Goal: Task Accomplishment & Management: Use online tool/utility

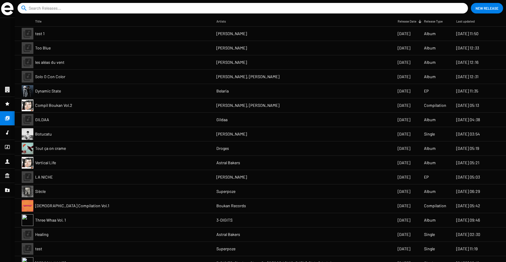
scroll to position [334, 0]
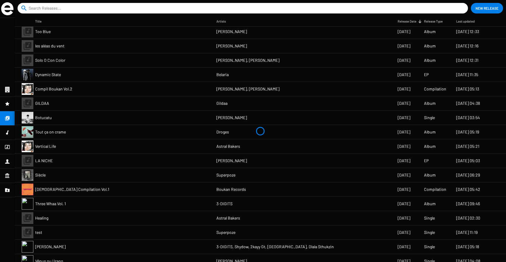
scroll to position [19, 0]
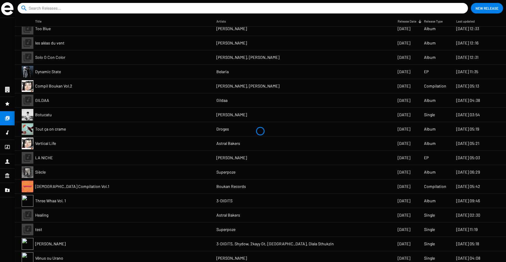
click at [102, 160] on mat-cell "LA NICHE" at bounding box center [125, 158] width 181 height 14
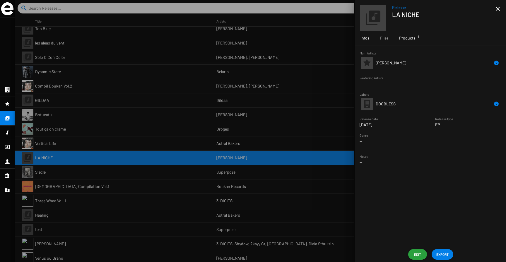
click at [403, 41] on div "Products 1" at bounding box center [407, 38] width 27 height 14
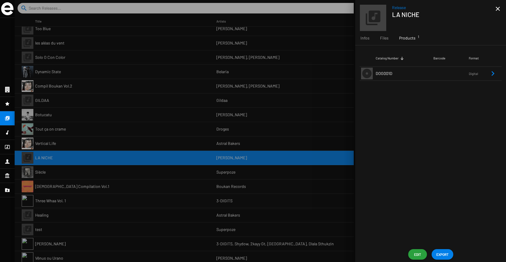
click at [410, 80] on td "DOG001D" at bounding box center [405, 73] width 58 height 14
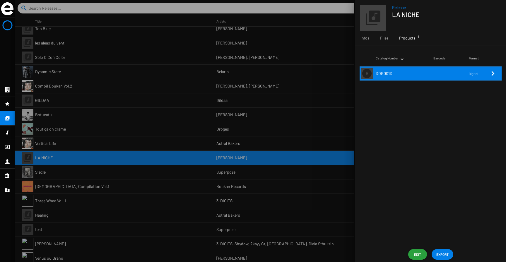
click at [493, 74] on icon "Remove Reference" at bounding box center [493, 73] width 3 height 5
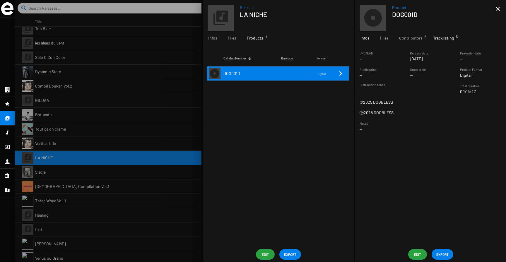
click at [442, 42] on div "Tracklisting 5" at bounding box center [443, 38] width 31 height 14
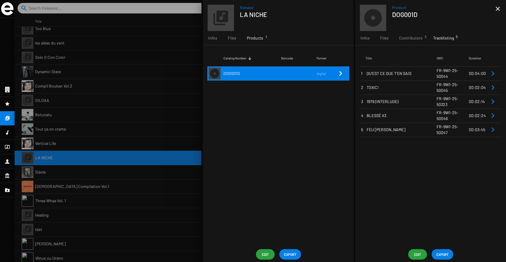
click at [442, 253] on span "EXPORT" at bounding box center [442, 254] width 12 height 11
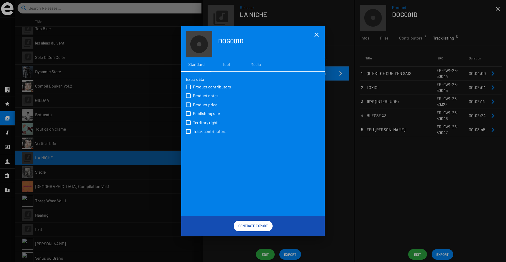
click at [188, 87] on span at bounding box center [188, 87] width 5 height 5
click at [188, 89] on input "Product contributors" at bounding box center [188, 89] width 0 height 0
checkbox input "true"
click at [187, 101] on div "Product contributors Product notes Product price Publishing rate Territory righ…" at bounding box center [253, 109] width 134 height 54
click at [187, 97] on span at bounding box center [188, 95] width 5 height 5
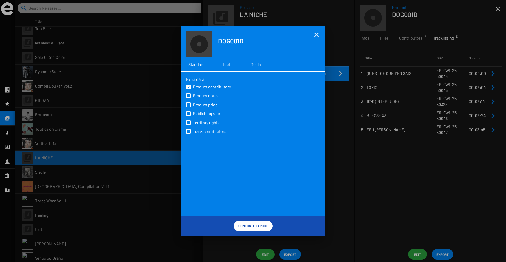
click at [188, 98] on input "Product notes" at bounding box center [188, 98] width 0 height 0
checkbox input "true"
click at [187, 104] on span at bounding box center [188, 105] width 5 height 5
click at [188, 107] on input "Product price" at bounding box center [188, 107] width 0 height 0
checkbox input "true"
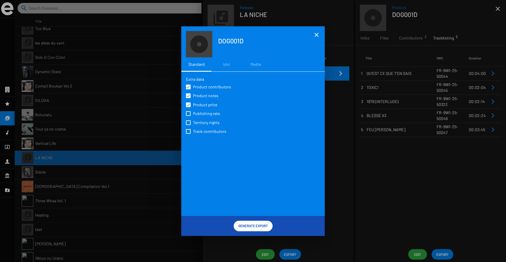
click at [187, 95] on span at bounding box center [188, 95] width 5 height 5
click at [188, 98] on input "Product notes" at bounding box center [188, 98] width 0 height 0
click at [188, 95] on span at bounding box center [188, 95] width 5 height 5
click at [188, 98] on input "Product notes" at bounding box center [188, 98] width 0 height 0
click at [189, 94] on span at bounding box center [188, 95] width 5 height 5
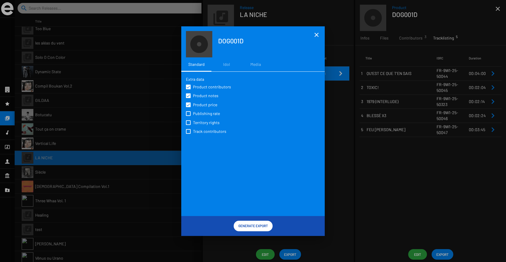
click at [188, 98] on input "Product notes" at bounding box center [188, 98] width 0 height 0
checkbox input "false"
click at [187, 107] on span at bounding box center [188, 105] width 5 height 5
click at [188, 107] on input "Product price" at bounding box center [188, 107] width 0 height 0
checkbox input "false"
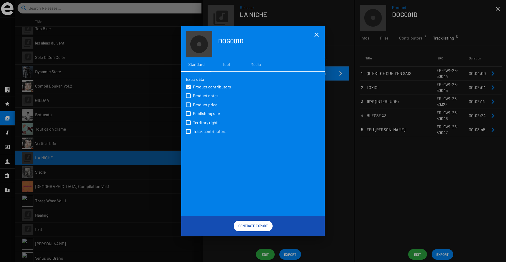
click at [189, 132] on span at bounding box center [188, 131] width 5 height 5
click at [188, 134] on input "Track contributors" at bounding box center [188, 134] width 0 height 0
checkbox input "true"
click at [252, 225] on span "Generate Export" at bounding box center [253, 226] width 30 height 11
